Goal: Information Seeking & Learning: Check status

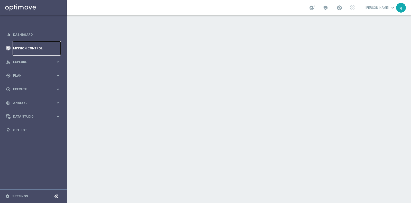
click at [28, 47] on link "Mission Control" at bounding box center [36, 48] width 47 height 14
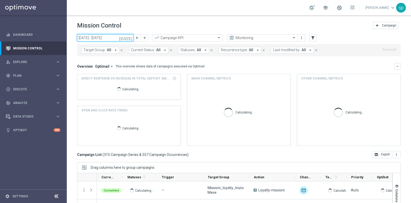
click at [105, 35] on input "[DATE] - [DATE]" at bounding box center [105, 37] width 57 height 7
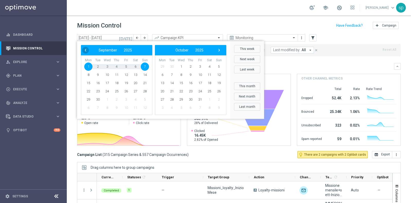
click at [85, 49] on span "‹" at bounding box center [85, 50] width 7 height 7
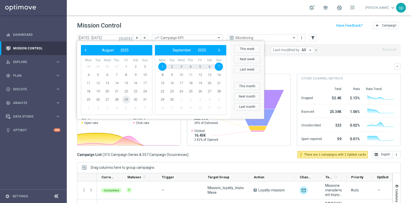
click at [126, 99] on span "29" at bounding box center [126, 99] width 8 height 8
click at [170, 66] on span "2" at bounding box center [172, 66] width 8 height 8
type input "[DATE] - [DATE]"
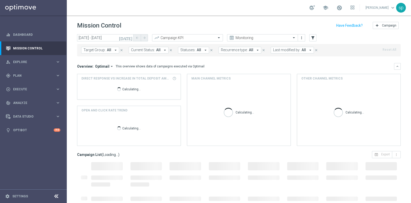
click at [290, 49] on span "Last modified by:" at bounding box center [286, 50] width 27 height 4
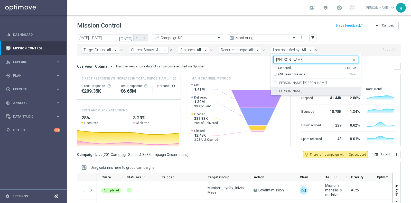
click at [288, 94] on div "[PERSON_NAME]" at bounding box center [316, 91] width 85 height 8
type input "[PERSON_NAME]"
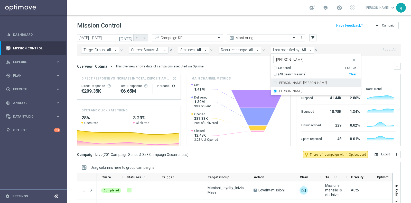
click at [249, 64] on div "Overview: Optimail arrow_drop_down This overview shows data of campaigns execut…" at bounding box center [235, 66] width 317 height 5
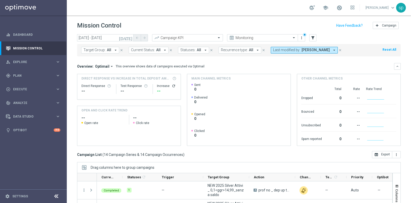
click at [329, 69] on div "[DATE] [DATE] - [DATE] arrow_back arrow_forward Campaign KPI trending_up Monito…" at bounding box center [239, 116] width 344 height 164
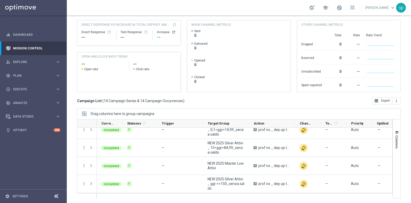
scroll to position [13, 0]
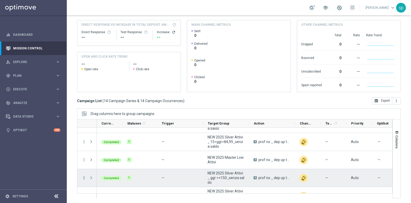
click at [85, 162] on icon "more_vert" at bounding box center [84, 177] width 5 height 5
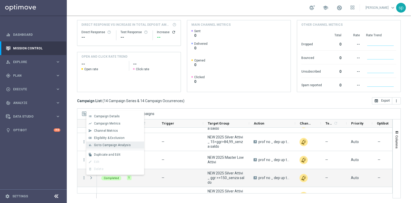
click at [112, 145] on span "Go to Campaign Analysis" at bounding box center [112, 145] width 37 height 4
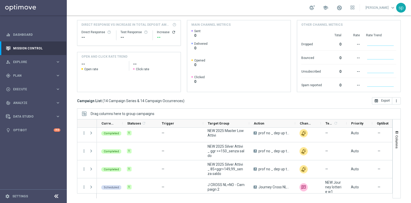
scroll to position [38, 0]
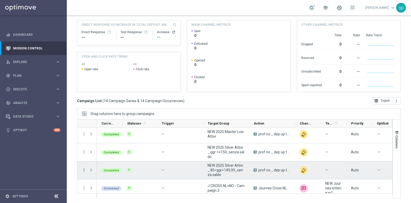
click at [82, 162] on icon "more_vert" at bounding box center [84, 170] width 5 height 5
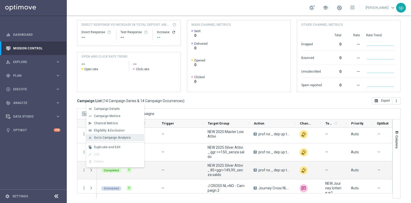
click at [118, 137] on span "Go to Campaign Analysis" at bounding box center [112, 138] width 37 height 4
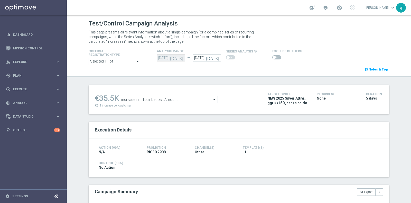
click at [272, 58] on span at bounding box center [276, 57] width 9 height 4
click at [272, 58] on input "checkbox" at bounding box center [276, 57] width 9 height 4
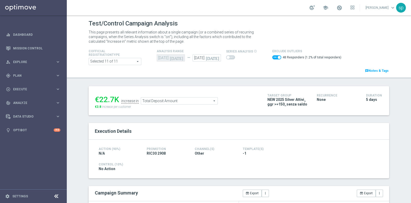
click at [170, 96] on ul "€22.7K increase in Total Deposit Amount Total Deposit Amount arrow_drop_down se…" at bounding box center [178, 98] width 168 height 12
click at [179, 99] on span "Total Deposit Amount" at bounding box center [179, 100] width 77 height 7
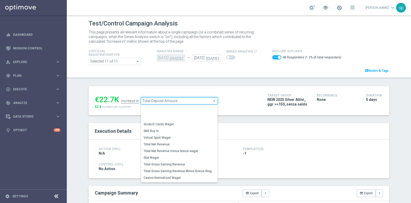
scroll to position [65, 0]
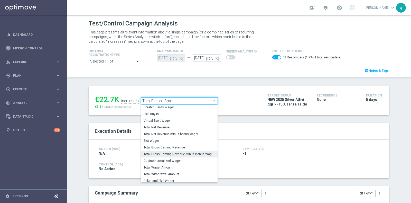
click at [193, 152] on span "Total Gross Gaming Revenue Minus Bonus Wagared" at bounding box center [179, 154] width 71 height 4
checkbox input "false"
type input "Total Gross Gaming Revenue Minus Bonus Wagared"
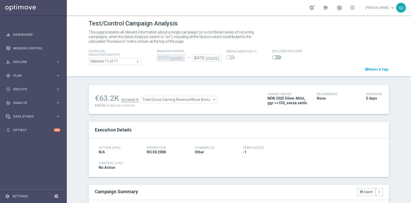
click at [273, 57] on span at bounding box center [274, 57] width 3 height 3
click at [272, 57] on input "checkbox" at bounding box center [276, 57] width 9 height 4
checkbox input "true"
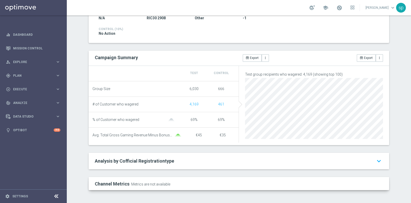
scroll to position [57, 0]
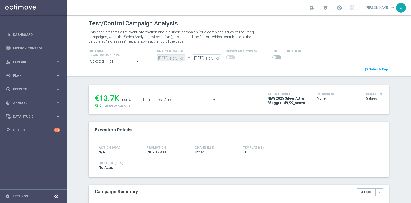
click at [274, 58] on span at bounding box center [276, 57] width 9 height 4
click at [274, 58] on input "checkbox" at bounding box center [276, 57] width 9 height 4
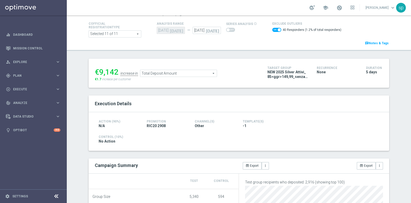
scroll to position [11, 0]
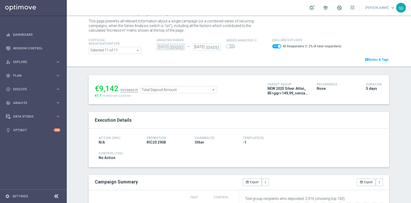
click at [199, 89] on span "Total Deposit Amount" at bounding box center [178, 89] width 77 height 7
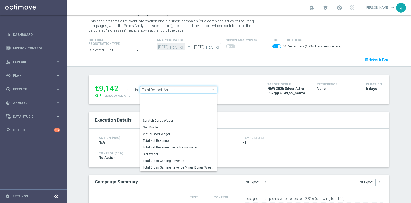
scroll to position [65, 0]
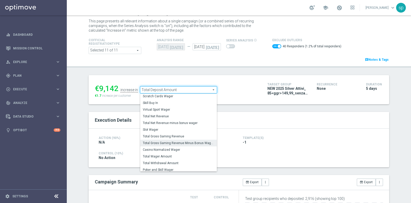
click at [189, 143] on span "Total Gross Gaming Revenue Minus Bonus Wagared" at bounding box center [178, 143] width 71 height 4
checkbox input "false"
type input "Total Gross Gaming Revenue Minus Bonus Wagared"
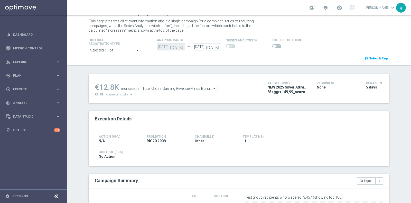
click at [272, 44] on span at bounding box center [276, 46] width 9 height 4
click at [272, 44] on input "checkbox" at bounding box center [276, 46] width 9 height 4
checkbox input "true"
